Goal: Task Accomplishment & Management: Use online tool/utility

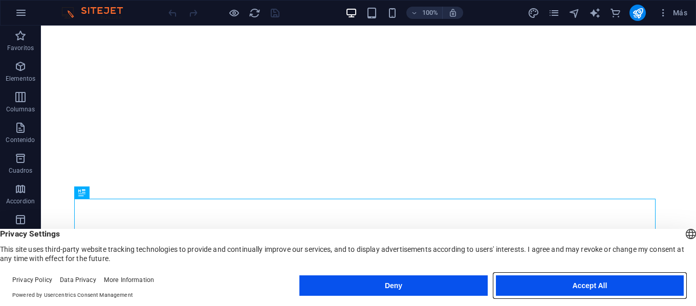
click at [537, 284] on button "Accept All" at bounding box center [590, 286] width 188 height 20
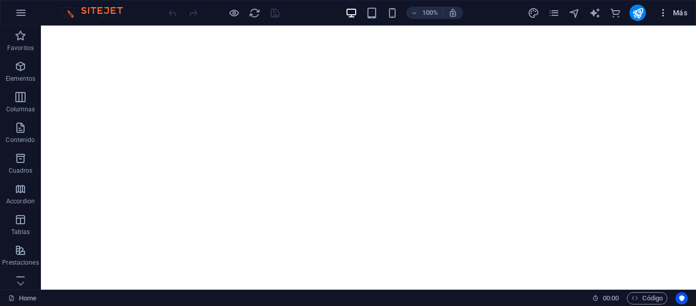
click at [679, 11] on span "Más" at bounding box center [672, 13] width 29 height 10
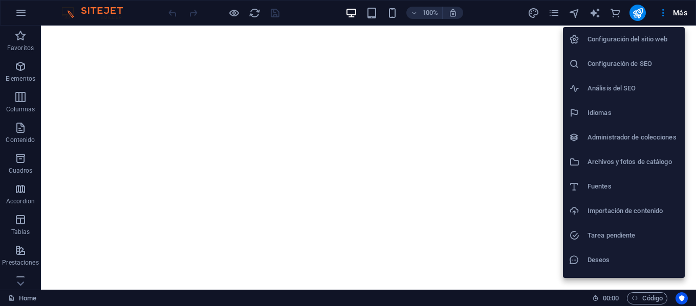
click at [676, 12] on div at bounding box center [348, 153] width 696 height 306
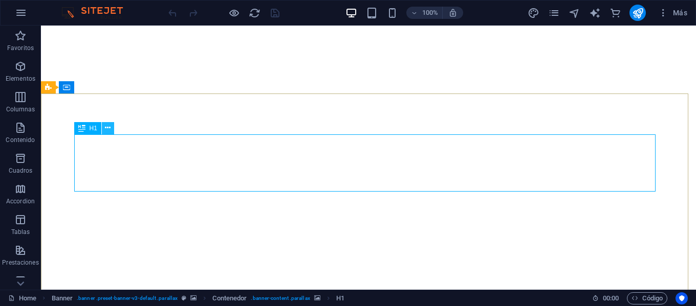
click at [110, 128] on icon at bounding box center [108, 128] width 6 height 11
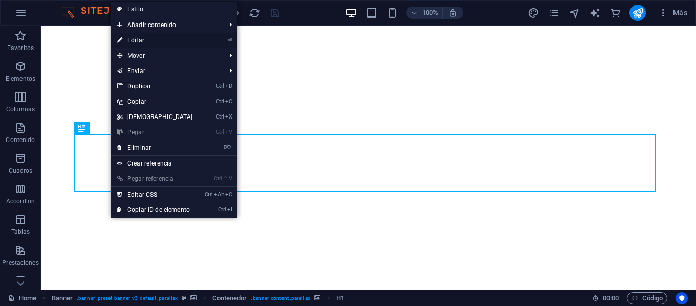
click at [150, 41] on link "⏎ Editar" at bounding box center [155, 40] width 88 height 15
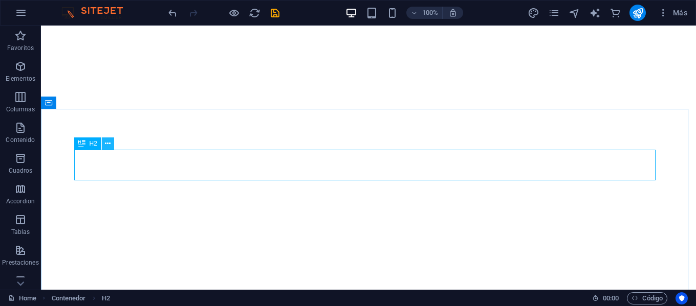
click at [108, 144] on icon at bounding box center [108, 144] width 6 height 11
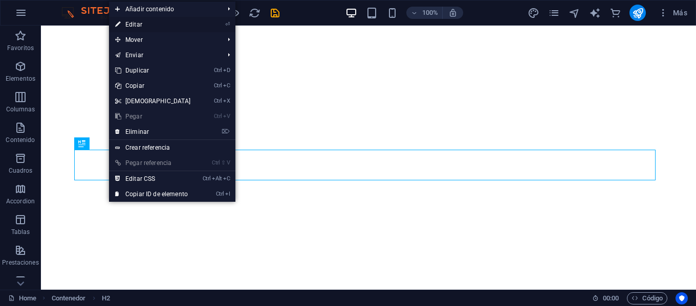
click at [165, 27] on link "⏎ Editar" at bounding box center [153, 24] width 88 height 15
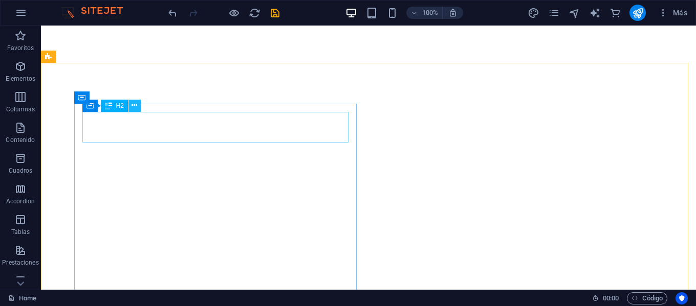
click at [134, 103] on icon at bounding box center [134, 105] width 6 height 11
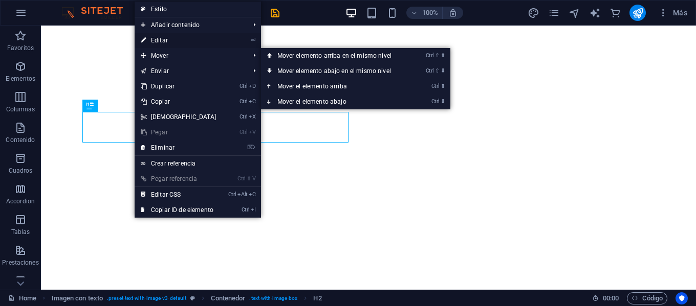
click at [198, 45] on link "⏎ Editar" at bounding box center [179, 40] width 88 height 15
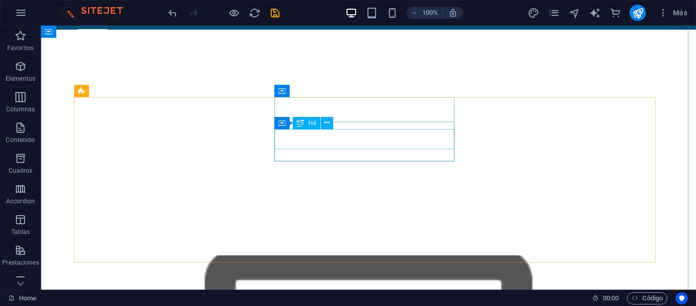
scroll to position [90, 0]
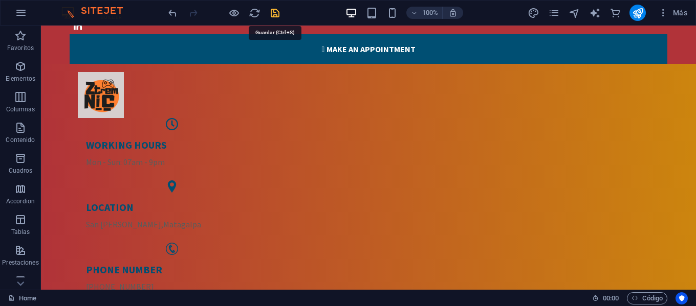
click at [273, 10] on icon "save" at bounding box center [275, 13] width 12 height 12
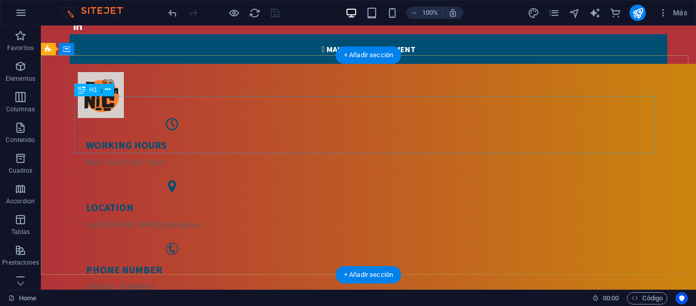
scroll to position [0, 0]
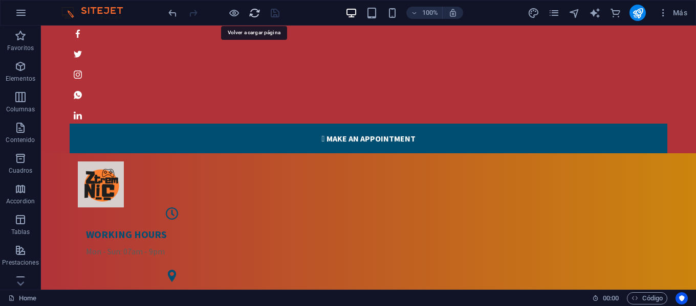
click at [252, 12] on icon "reload" at bounding box center [255, 13] width 12 height 12
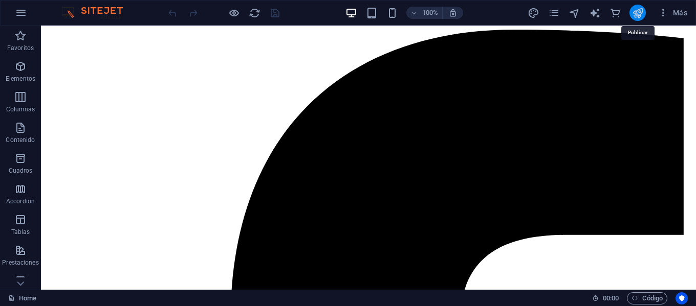
click at [641, 12] on icon "publish" at bounding box center [638, 13] width 12 height 12
